Goal: Task Accomplishment & Management: Use online tool/utility

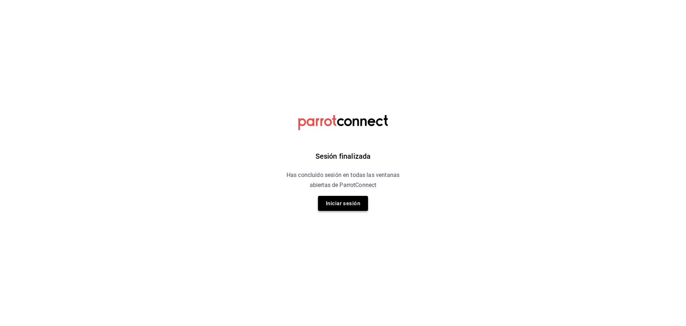
click at [336, 210] on button "Iniciar sesión" at bounding box center [343, 203] width 50 height 15
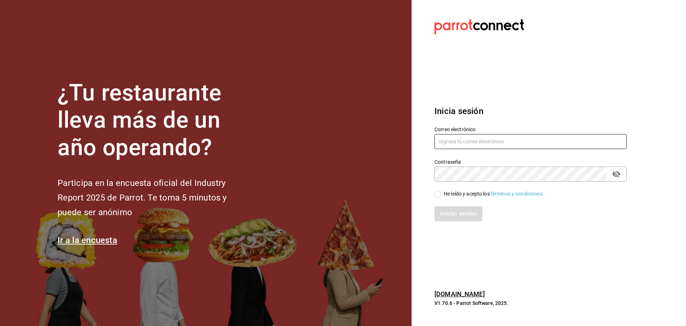
click at [466, 147] on input "text" at bounding box center [531, 141] width 192 height 15
type input "snacks.monterrey@inaricomedores.com.mx"
click at [438, 196] on input "He leído y acepto los Términos y condiciones." at bounding box center [438, 194] width 6 height 6
checkbox input "true"
click at [617, 178] on icon "passwordField" at bounding box center [616, 174] width 9 height 9
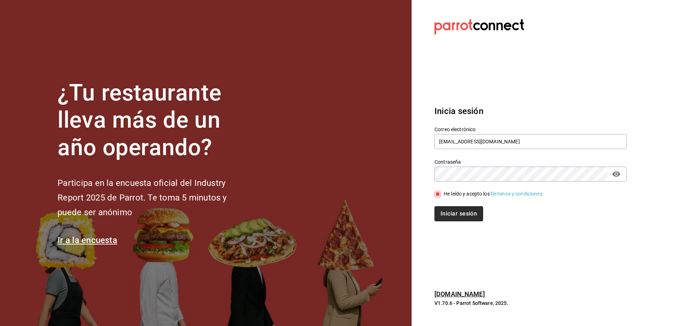
click at [447, 215] on button "Iniciar sesión" at bounding box center [459, 213] width 49 height 15
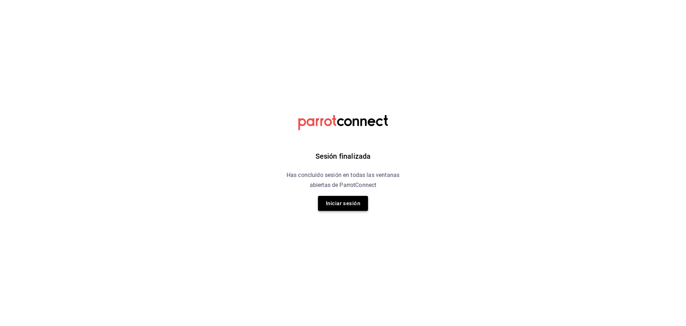
click at [350, 208] on button "Iniciar sesión" at bounding box center [343, 203] width 50 height 15
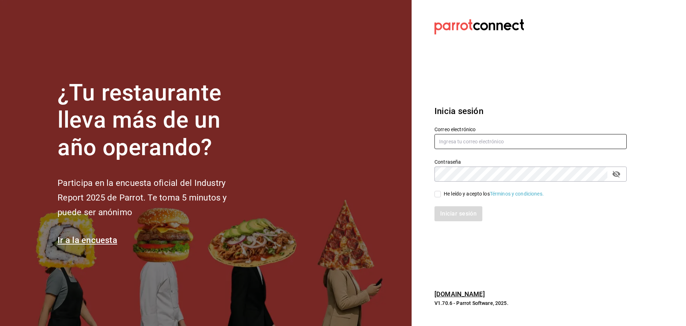
click at [443, 137] on input "text" at bounding box center [531, 141] width 192 height 15
type input "snacks.monterrey@inaricomedores.com.mx"
click at [439, 193] on input "He leído y acepto los Términos y condiciones." at bounding box center [438, 194] width 6 height 6
checkbox input "true"
click at [453, 217] on button "Iniciar sesión" at bounding box center [459, 213] width 49 height 15
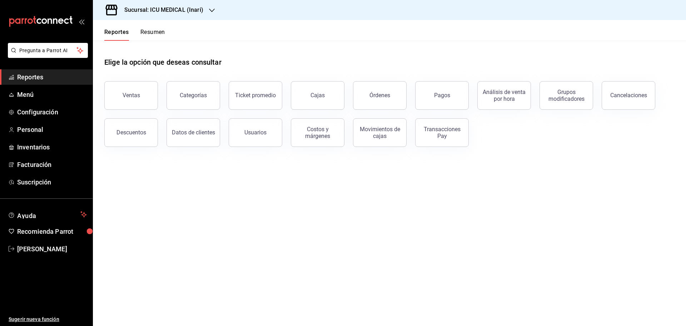
click at [211, 9] on icon "button" at bounding box center [212, 11] width 6 height 6
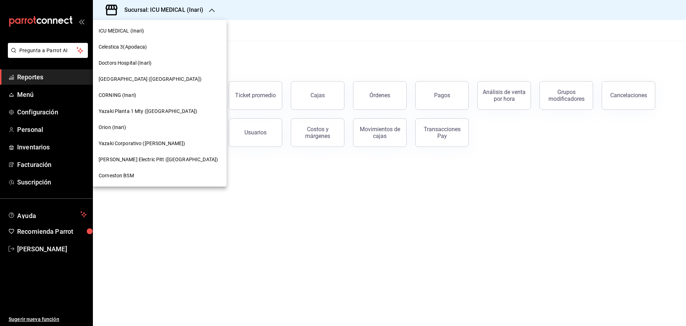
click at [175, 82] on div "[GEOGRAPHIC_DATA] ([GEOGRAPHIC_DATA])" at bounding box center [160, 79] width 122 height 8
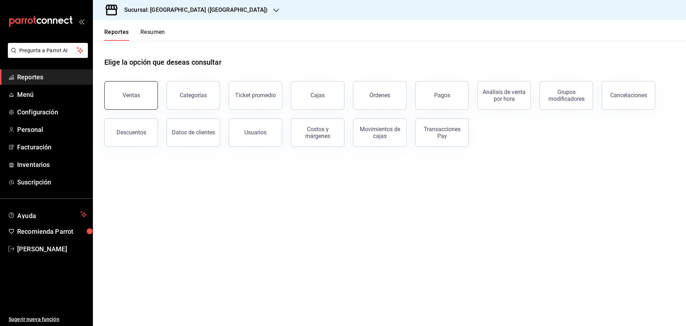
click at [140, 93] on button "Ventas" at bounding box center [131, 95] width 54 height 29
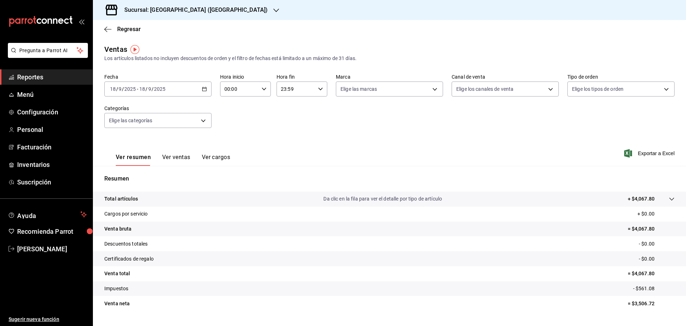
click at [204, 88] on icon "button" at bounding box center [204, 89] width 5 height 5
click at [132, 179] on li "Rango de fechas" at bounding box center [138, 175] width 67 height 16
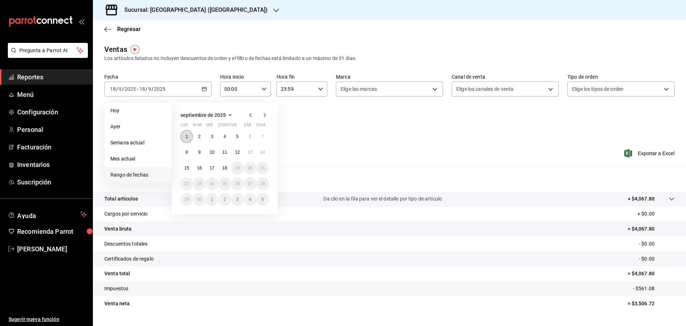
click at [184, 137] on button "1" at bounding box center [187, 136] width 13 height 13
click at [226, 166] on abbr "18" at bounding box center [224, 168] width 5 height 5
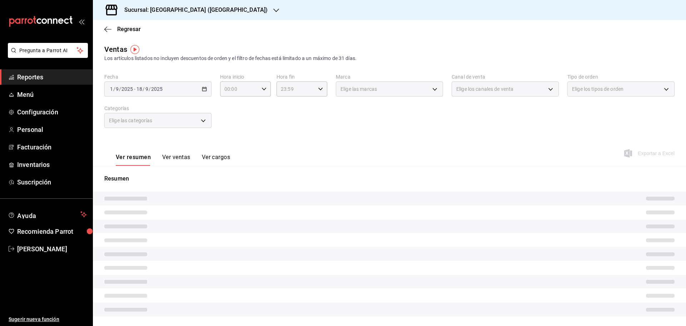
click at [183, 157] on button "Ver ventas" at bounding box center [176, 160] width 28 height 12
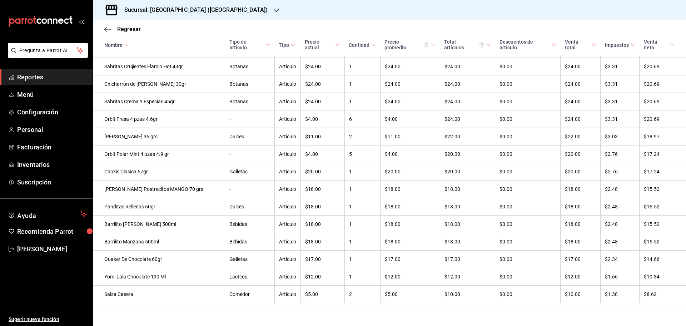
scroll to position [2557, 0]
